Goal: Transaction & Acquisition: Book appointment/travel/reservation

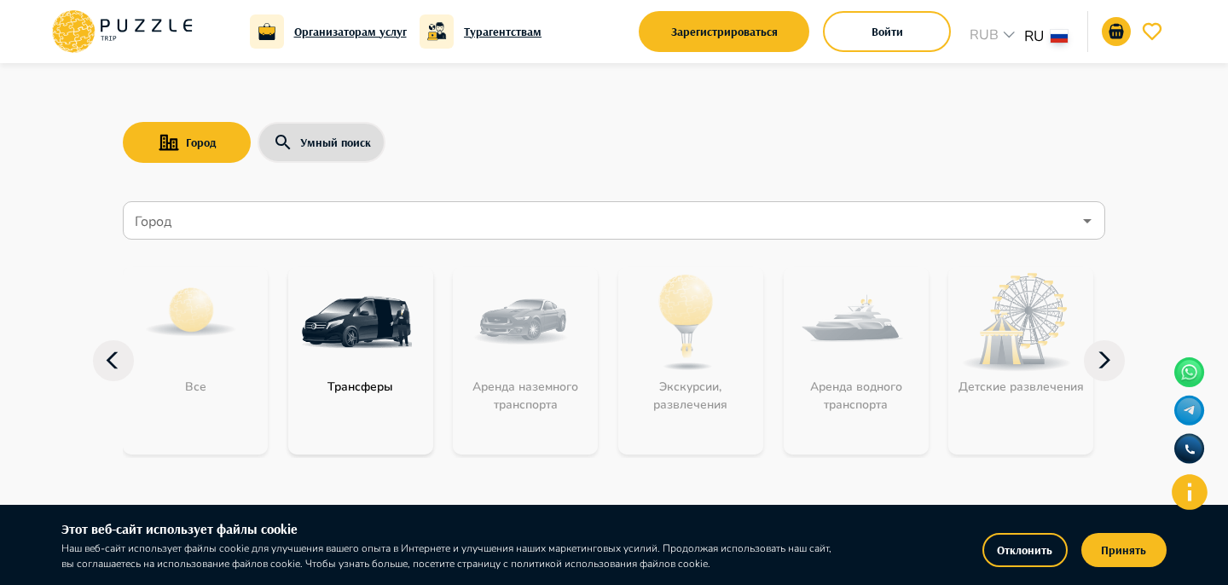
click at [217, 210] on input "Город" at bounding box center [601, 221] width 941 height 32
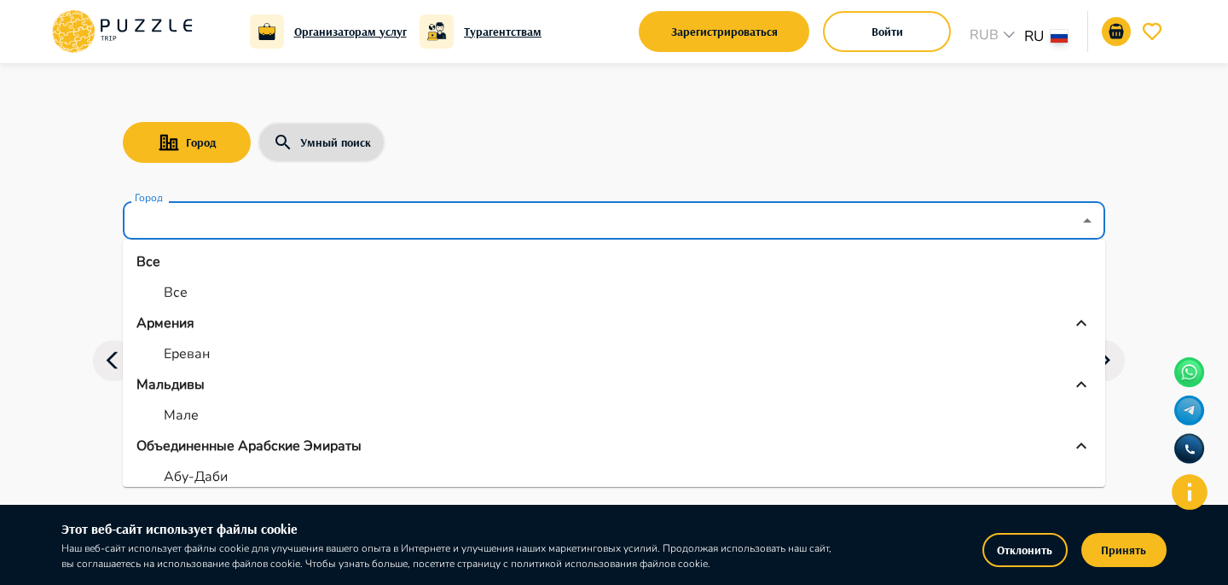
click at [176, 278] on li "Все" at bounding box center [614, 292] width 983 height 31
type input "***"
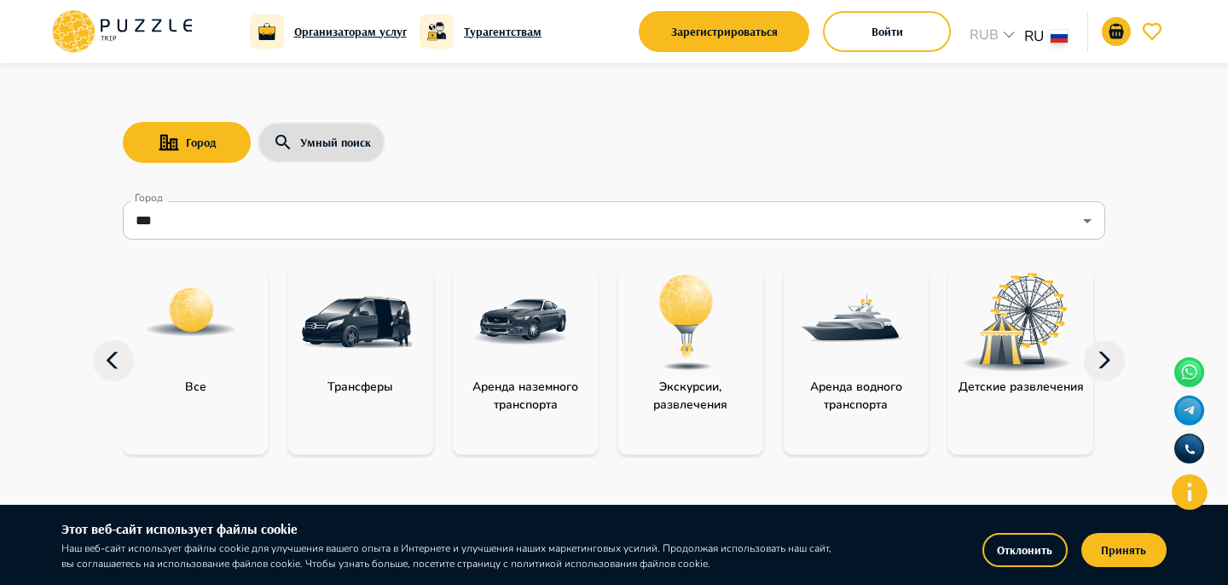
click at [194, 304] on img at bounding box center [191, 312] width 96 height 96
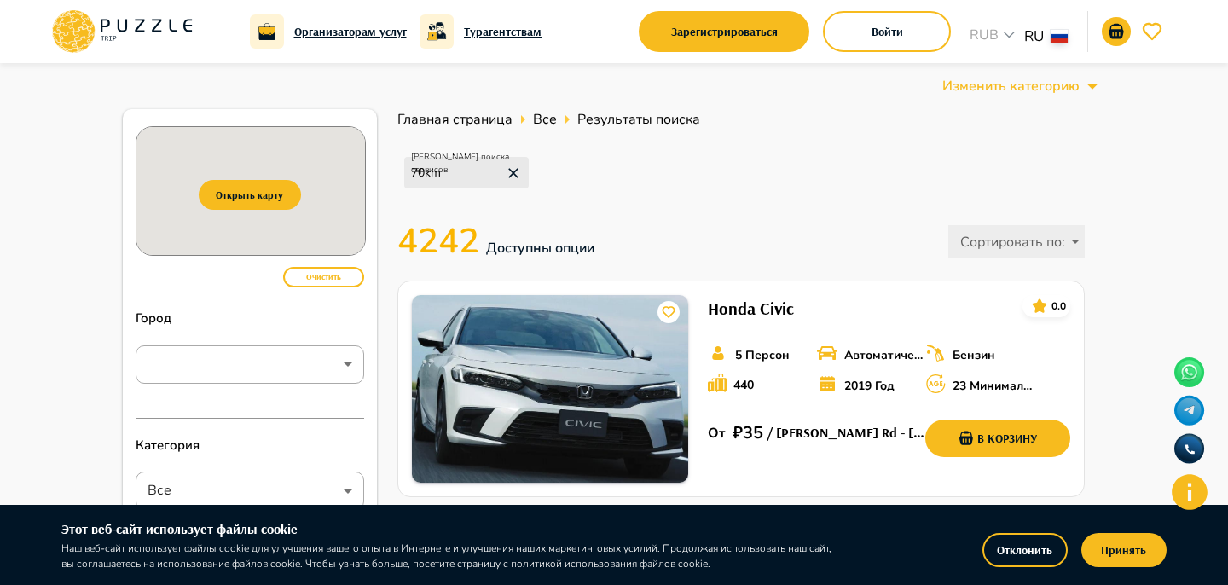
click at [431, 116] on span "Главная страница" at bounding box center [454, 119] width 115 height 19
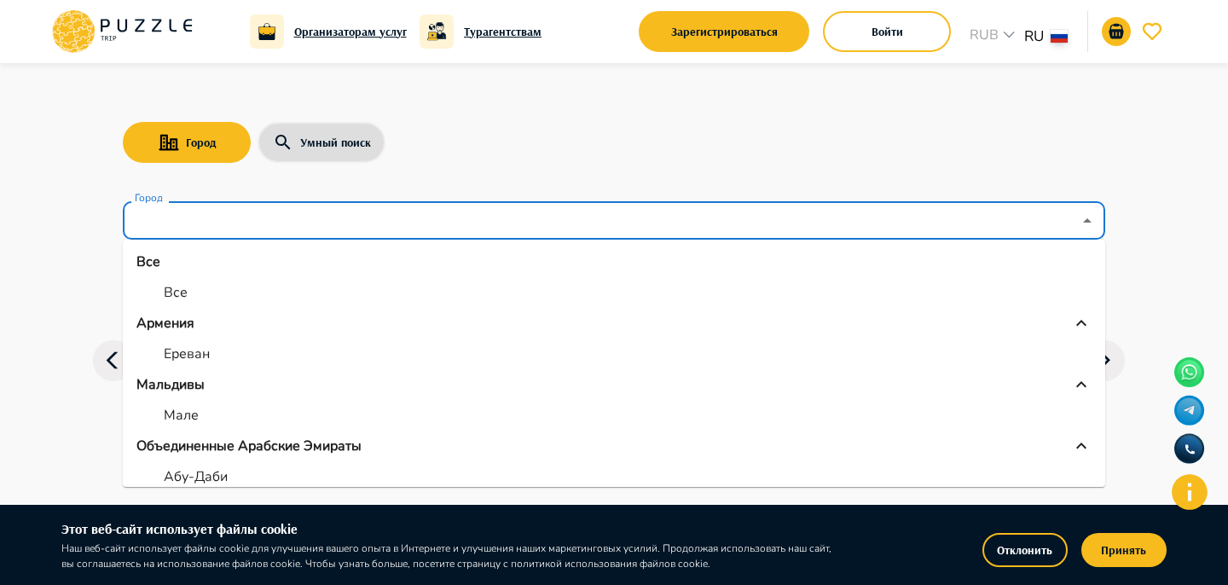
click at [298, 213] on input "Город" at bounding box center [601, 221] width 941 height 32
